Goal: Task Accomplishment & Management: Use online tool/utility

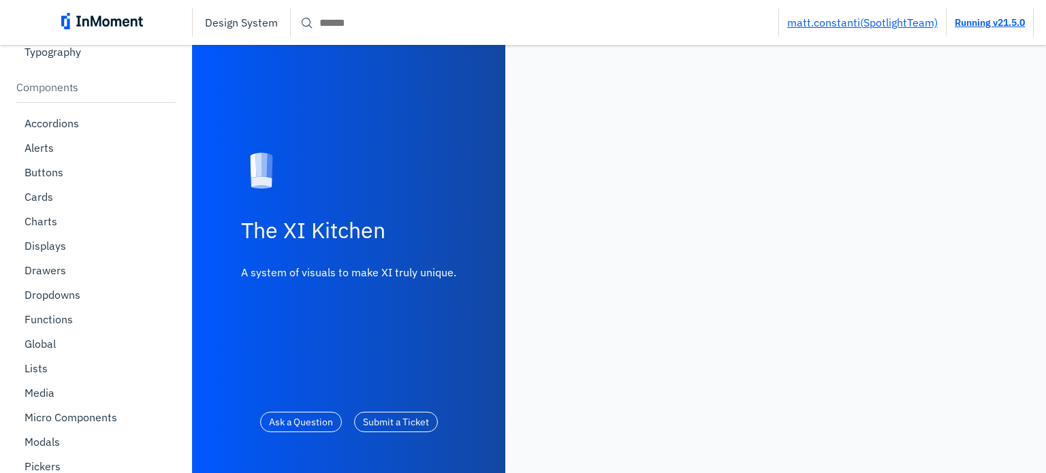
scroll to position [409, 0]
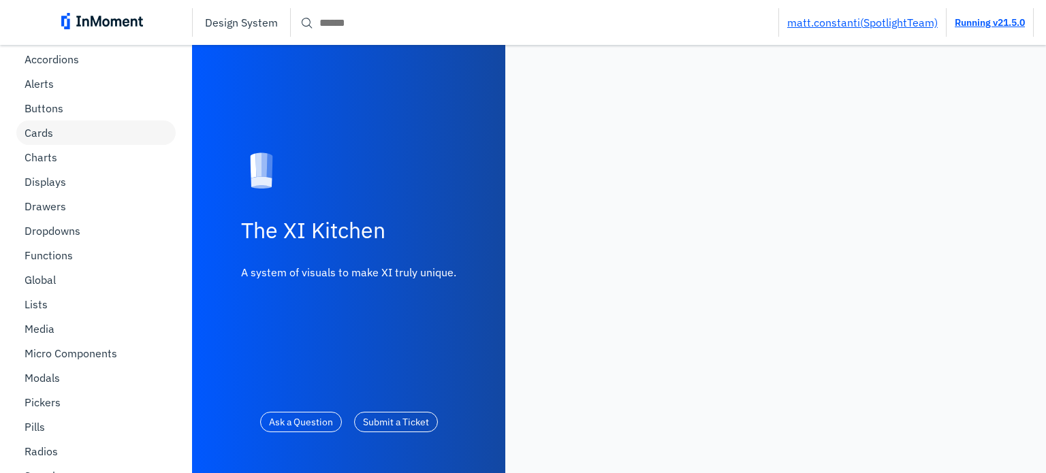
click at [105, 131] on div "Cards" at bounding box center [95, 133] width 159 height 25
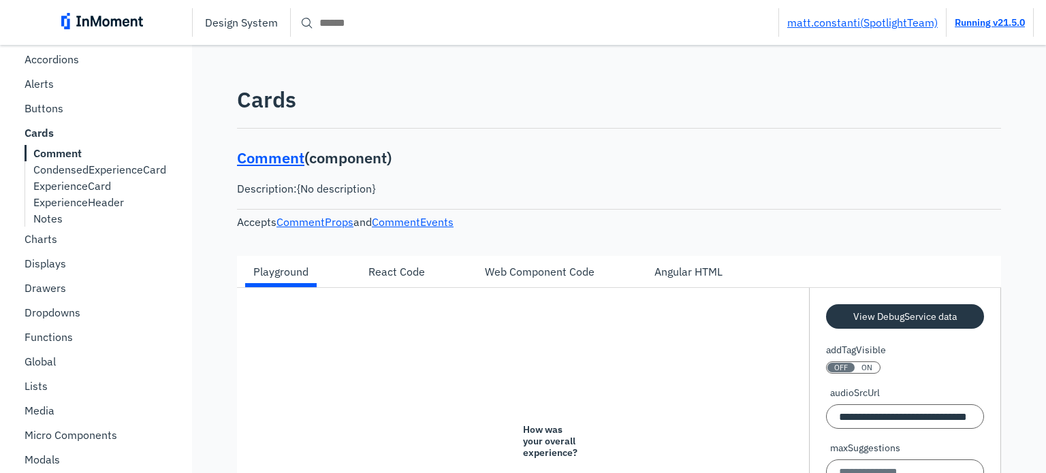
click at [98, 172] on p "CondensedExperienceCard" at bounding box center [99, 170] width 133 height 14
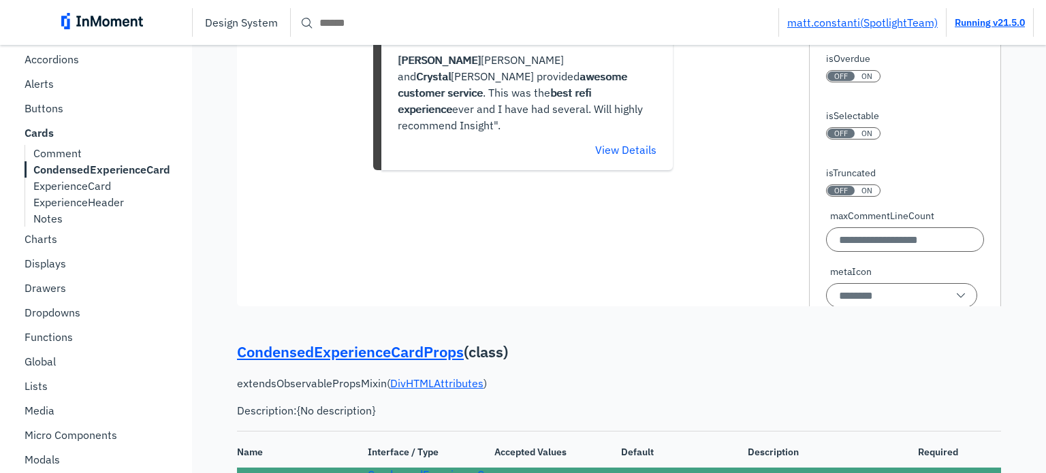
scroll to position [409, 0]
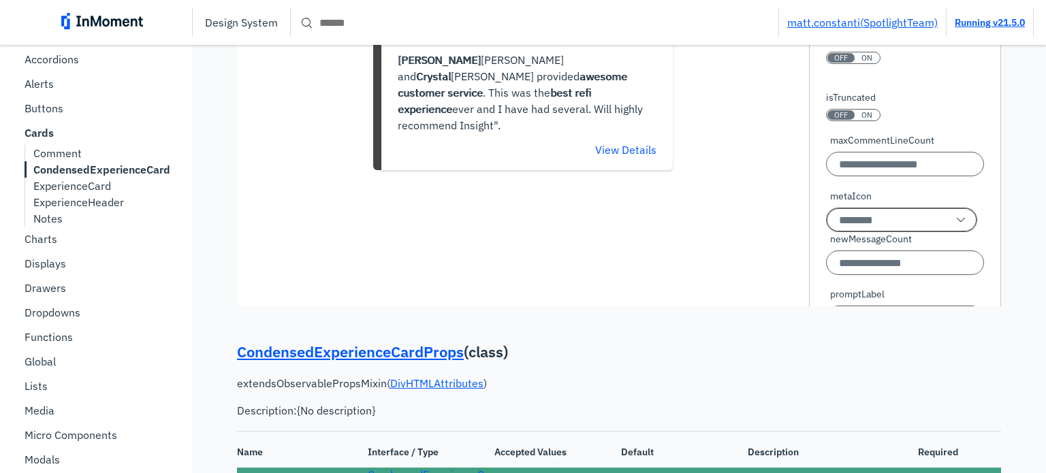
click at [880, 232] on input "metaIcon" at bounding box center [901, 220] width 151 height 25
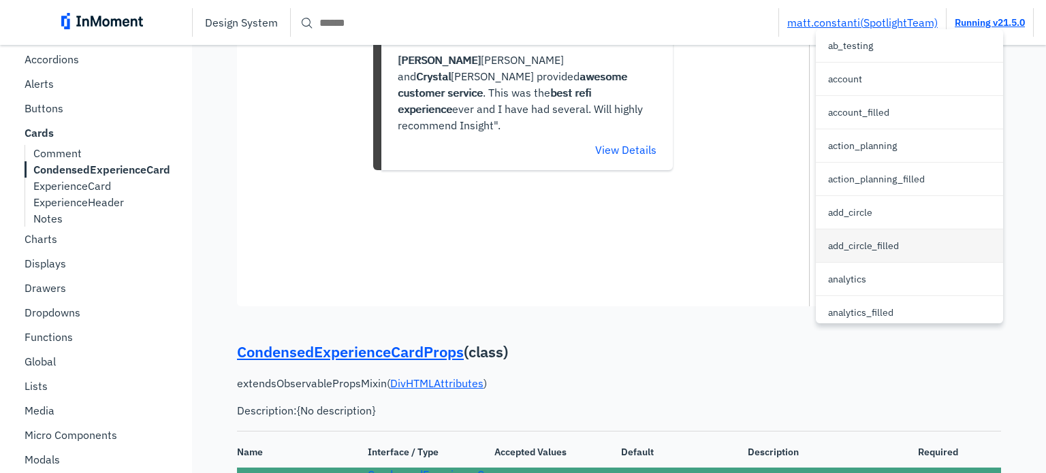
click at [880, 243] on p "add_circle_filled" at bounding box center [863, 246] width 71 height 14
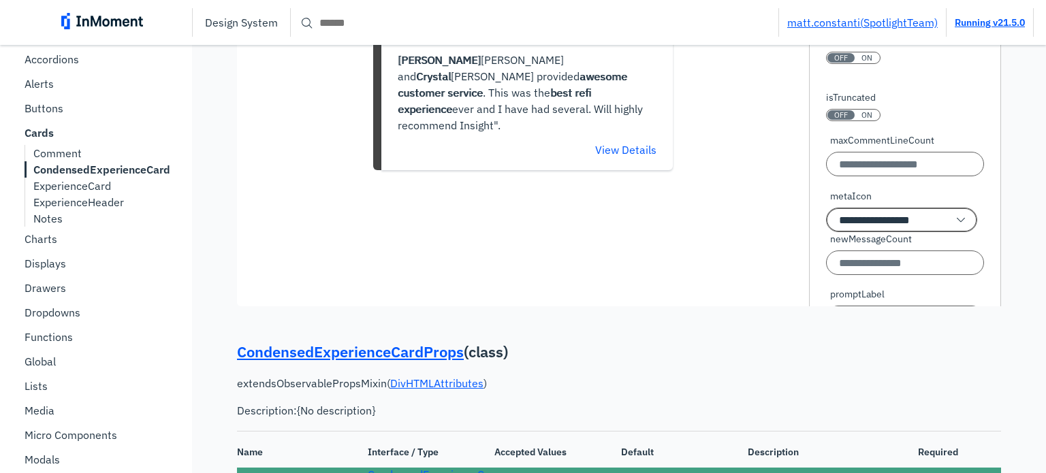
click at [905, 232] on input "**********" at bounding box center [901, 220] width 151 height 25
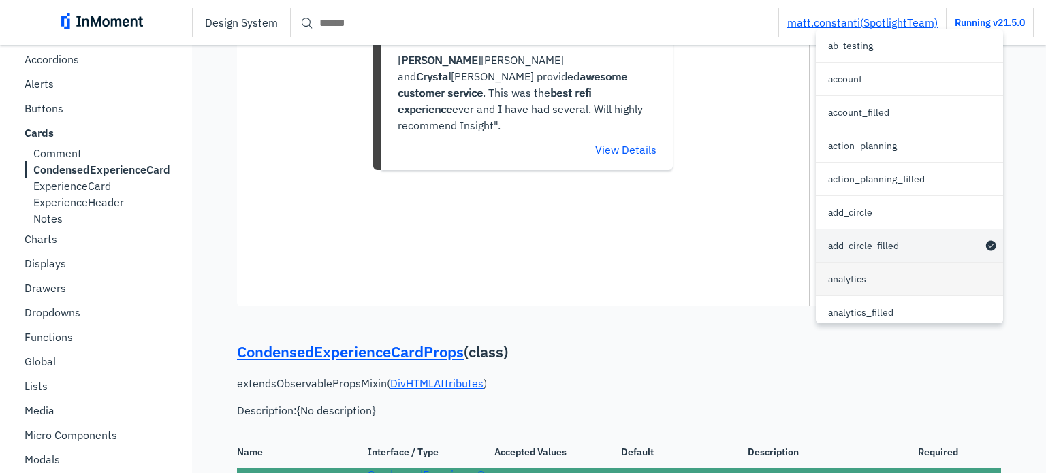
click at [882, 273] on div "analytics" at bounding box center [909, 279] width 187 height 33
type input "*********"
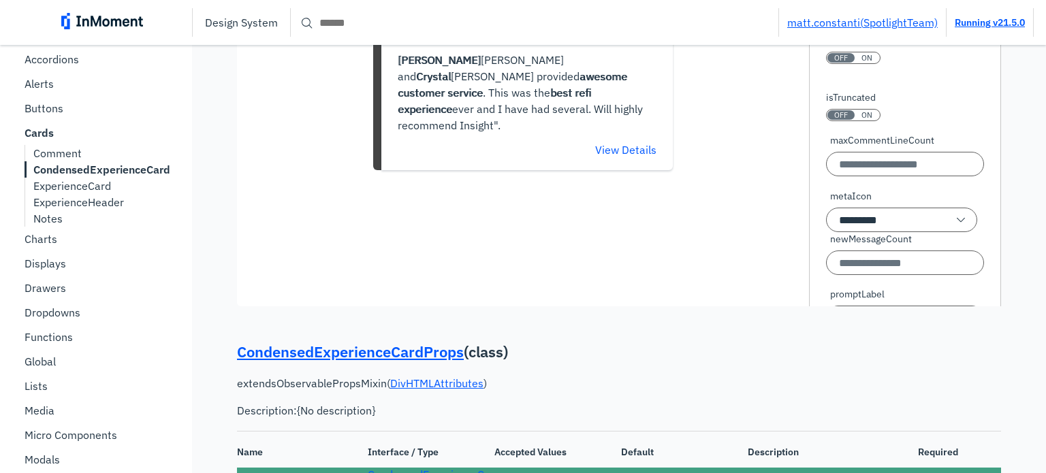
click at [750, 292] on div "Title | | | | | [PERSON_NAME] and [PERSON_NAME] provided awesome custome r serv…" at bounding box center [523, 82] width 572 height 449
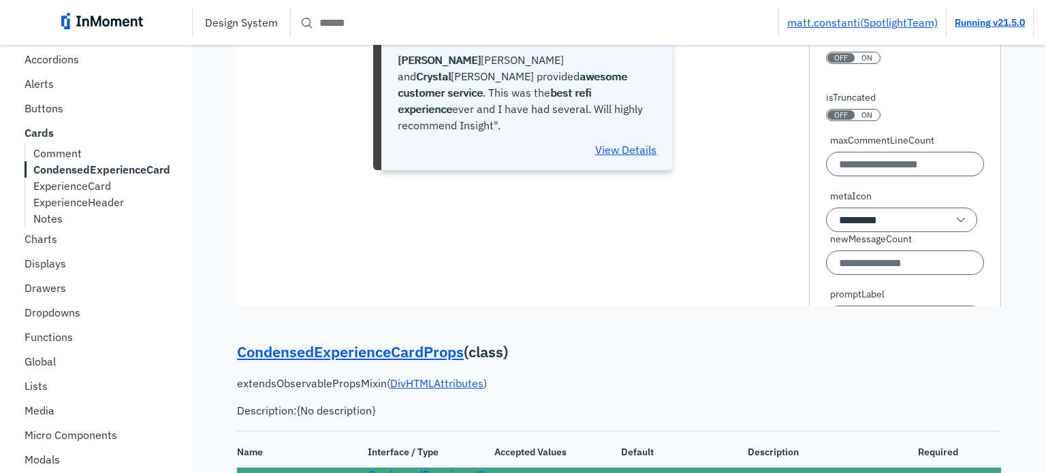
click at [636, 158] on pre "View Details" at bounding box center [626, 150] width 62 height 16
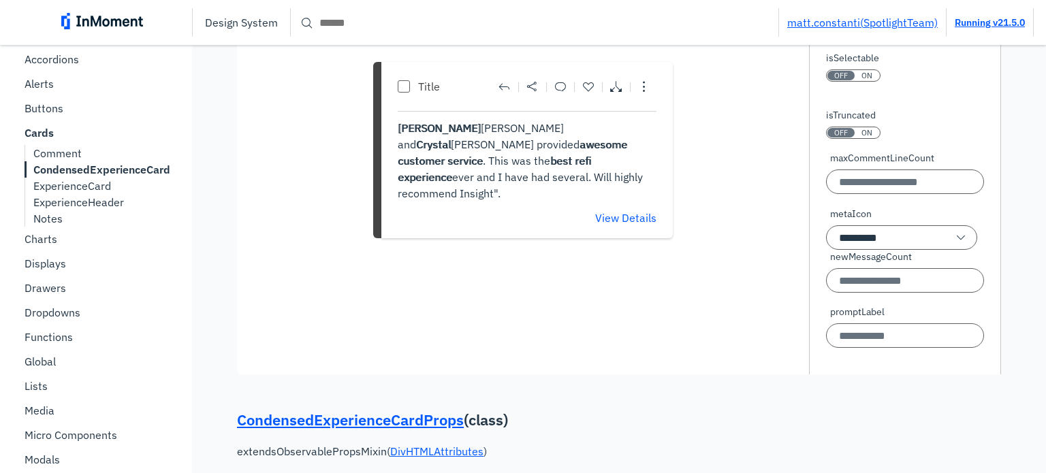
scroll to position [477, 0]
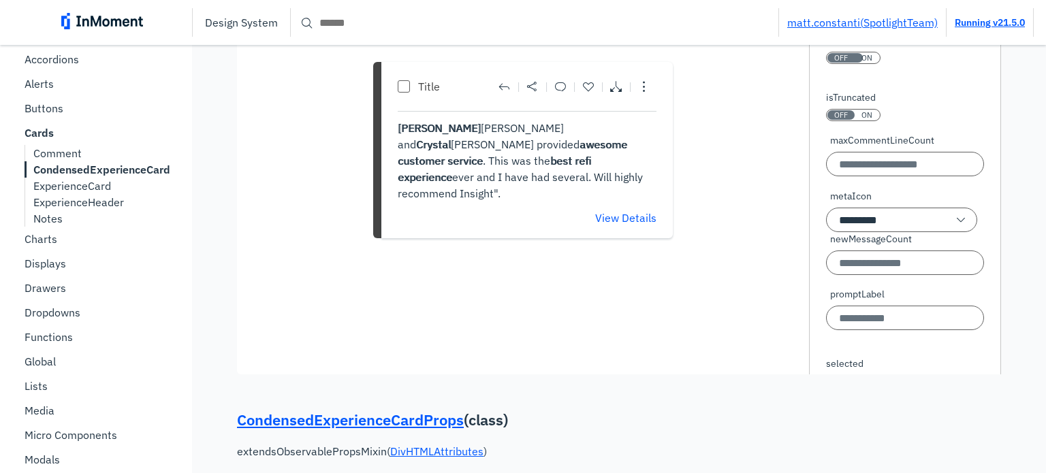
click at [855, 63] on div "ON" at bounding box center [867, 58] width 25 height 10
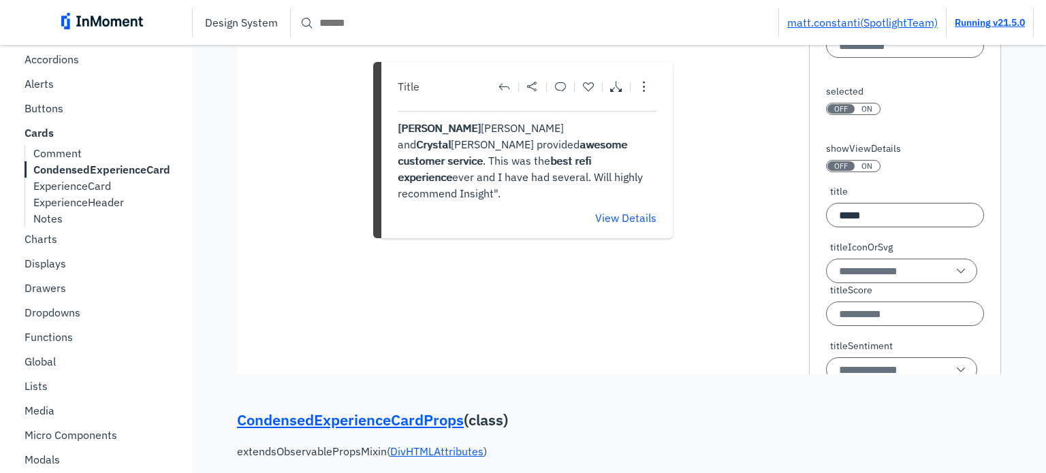
scroll to position [790, 0]
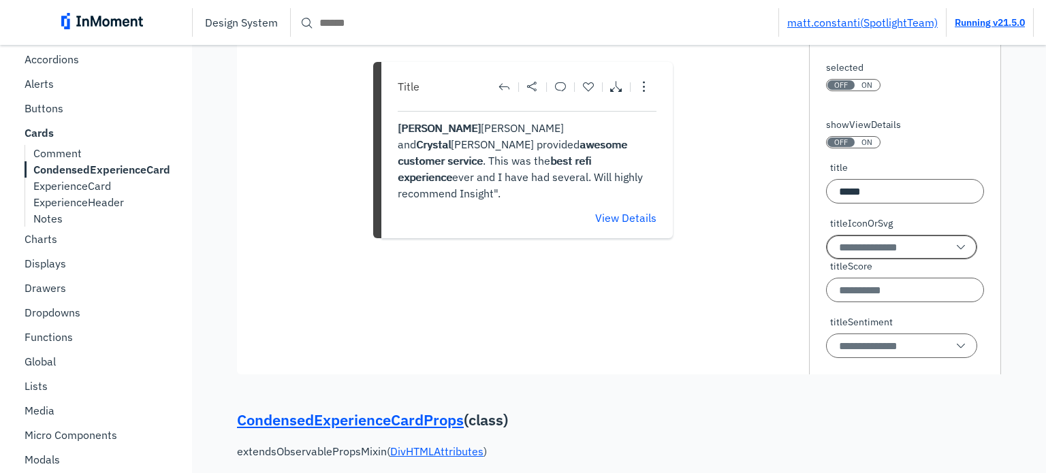
click at [895, 260] on input "titleIconOrSvg" at bounding box center [901, 247] width 151 height 25
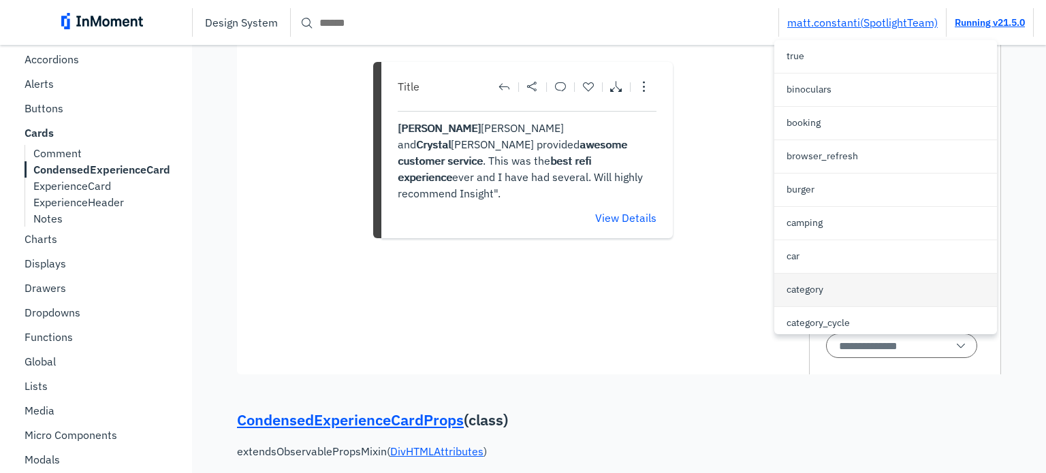
click at [817, 280] on div "category" at bounding box center [886, 290] width 223 height 33
type input "********"
